Goal: Task Accomplishment & Management: Complete application form

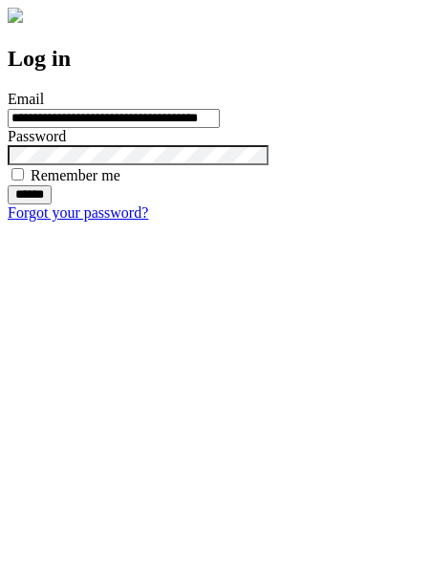
type input "**********"
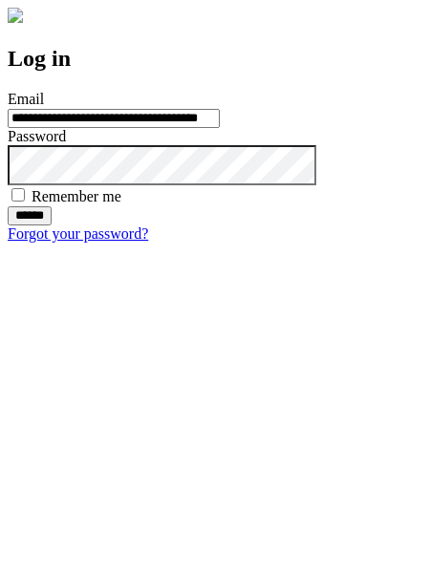
click at [52, 226] on input "******" at bounding box center [30, 215] width 44 height 19
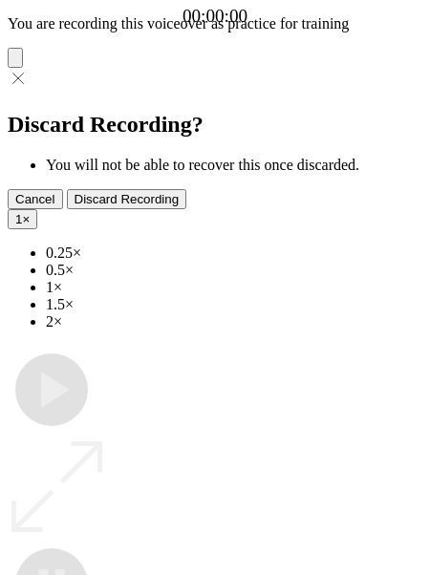
type input "**********"
